Goal: Task Accomplishment & Management: Manage account settings

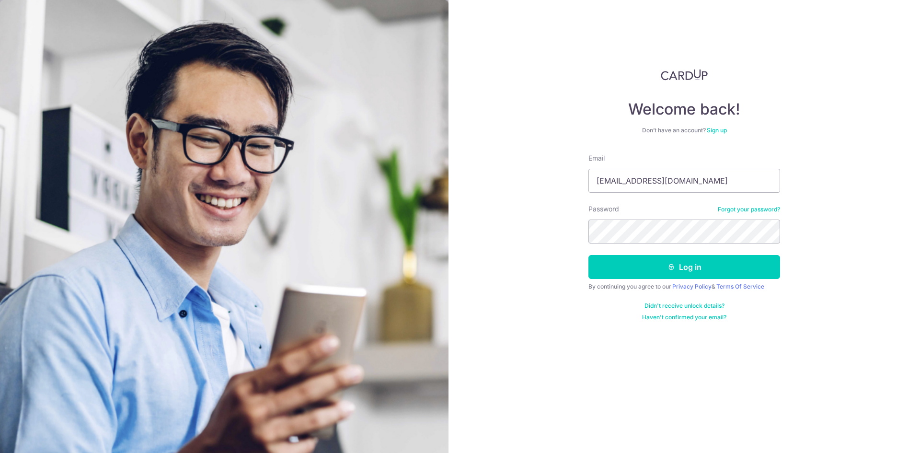
type input "[EMAIL_ADDRESS][DOMAIN_NAME]"
click at [676, 267] on button "Log in" at bounding box center [684, 267] width 192 height 24
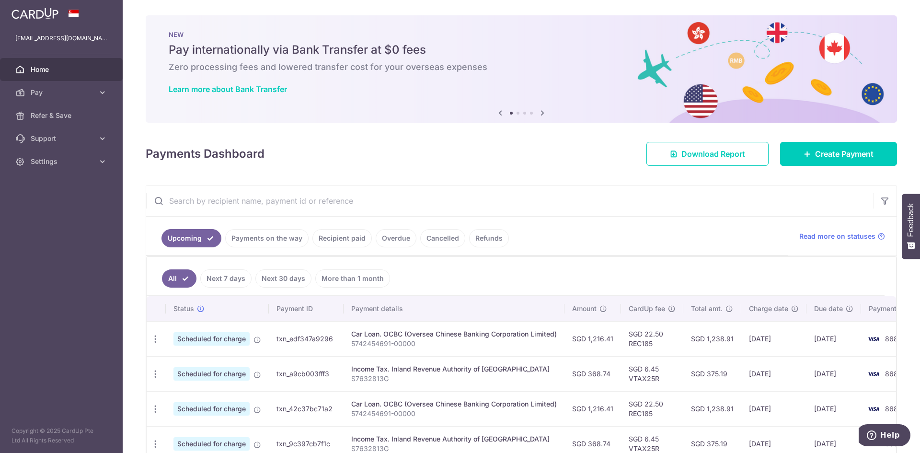
click at [330, 242] on link "Recipient paid" at bounding box center [341, 238] width 59 height 18
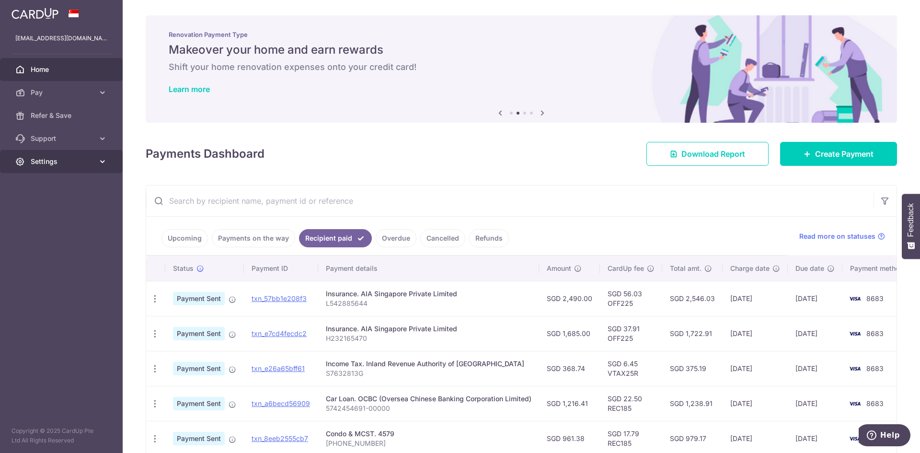
click at [97, 165] on link "Settings" at bounding box center [61, 161] width 123 height 23
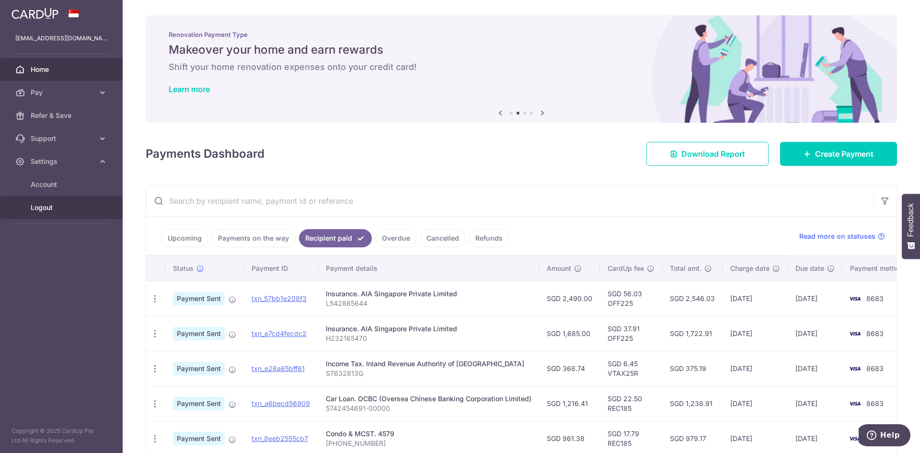
click at [43, 214] on link "Logout" at bounding box center [61, 207] width 123 height 23
